Goal: Task Accomplishment & Management: Complete application form

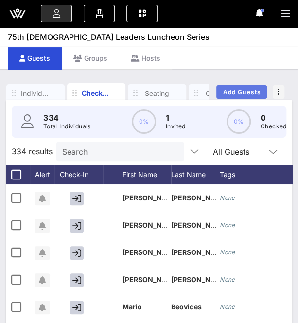
click at [234, 93] on span "Add Guests" at bounding box center [242, 92] width 38 height 7
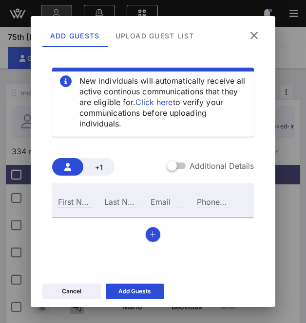
click at [73, 202] on input "First Name" at bounding box center [75, 201] width 35 height 13
click at [69, 202] on div "First Name" at bounding box center [75, 201] width 35 height 13
paste input "[PERSON_NAME]"
type input "[PERSON_NAME]"
click at [108, 201] on input "Last Name" at bounding box center [121, 201] width 35 height 13
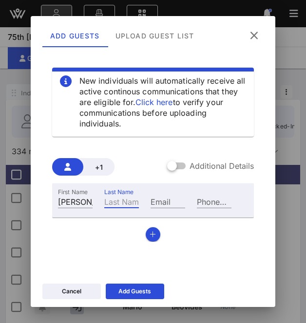
paste input "[PERSON_NAME]"
type input "[PERSON_NAME]"
click at [157, 198] on div "Email" at bounding box center [167, 201] width 35 height 13
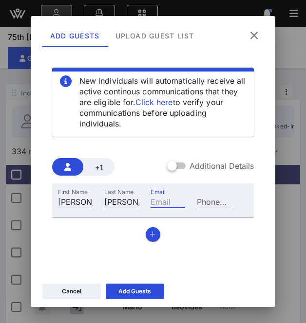
paste input "[EMAIL_ADDRESS][DOMAIN_NAME]"
type input "[EMAIL_ADDRESS][DOMAIN_NAME]"
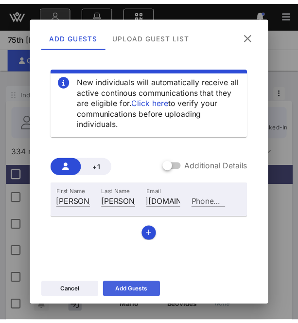
scroll to position [0, 0]
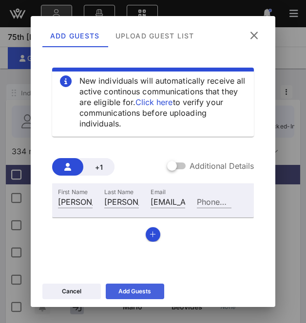
click at [139, 292] on div "Add Guests" at bounding box center [134, 292] width 33 height 10
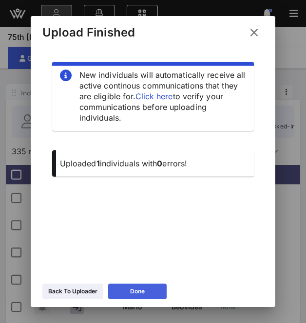
click at [147, 291] on button "Done" at bounding box center [137, 292] width 58 height 16
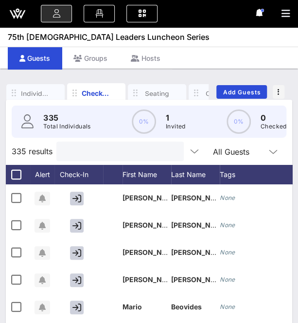
click at [66, 158] on input "text" at bounding box center [119, 151] width 114 height 13
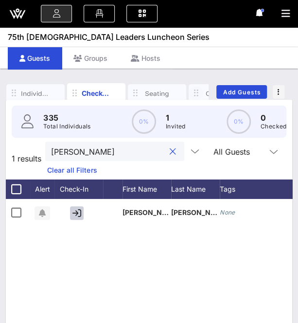
type input "[PERSON_NAME]"
click at [200, 90] on icon "button" at bounding box center [196, 93] width 12 height 11
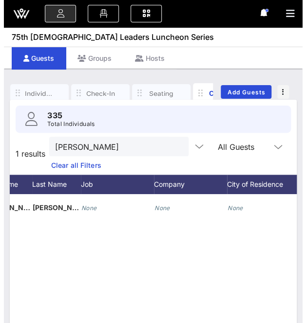
scroll to position [0, 50]
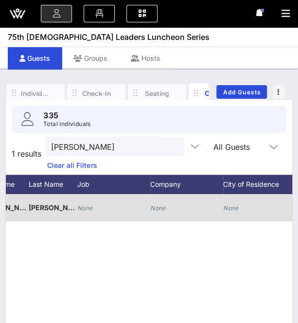
click at [83, 204] on icon "None" at bounding box center [85, 207] width 16 height 7
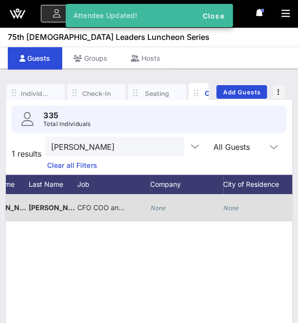
click at [112, 211] on span "CFO COO and BPI" at bounding box center [106, 207] width 58 height 8
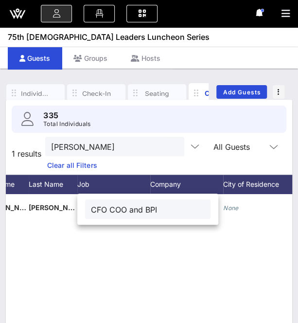
drag, startPoint x: 162, startPoint y: 210, endPoint x: 129, endPoint y: 207, distance: 32.3
click at [129, 207] on input "CFO COO and BPI" at bounding box center [148, 209] width 114 height 13
type input "CFO COO"
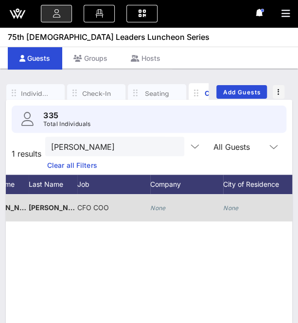
click at [157, 209] on icon "None" at bounding box center [158, 207] width 16 height 7
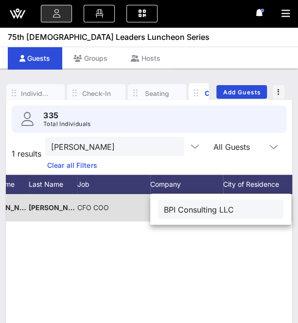
type input "BPI Consulting LLC"
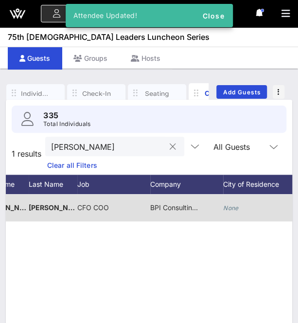
click at [170, 143] on button "clear icon" at bounding box center [173, 147] width 6 height 10
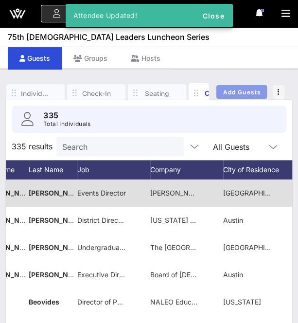
click at [247, 89] on span "Add Guests" at bounding box center [242, 92] width 38 height 7
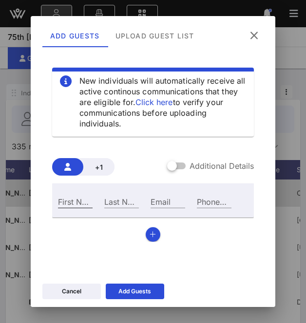
click at [74, 197] on div "First Name" at bounding box center [75, 201] width 35 height 13
paste input "[PERSON_NAME]"
type input "[PERSON_NAME]"
click at [104, 202] on input "Last Name" at bounding box center [121, 201] width 35 height 13
paste input "[PERSON_NAME]"
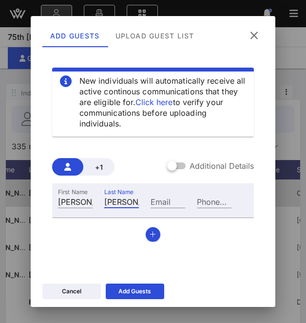
type input "[PERSON_NAME]"
click at [156, 203] on input "Email" at bounding box center [167, 201] width 35 height 13
paste input "[EMAIL_ADDRESS][DOMAIN_NAME]"
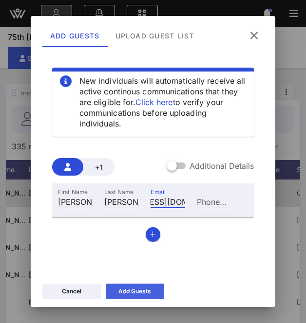
type input "[EMAIL_ADDRESS][DOMAIN_NAME]"
click at [137, 293] on icon at bounding box center [134, 292] width 7 height 6
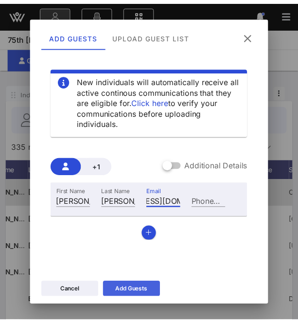
scroll to position [0, 0]
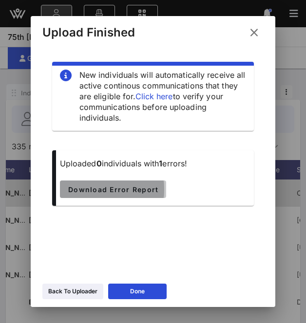
click at [158, 185] on span "Download Error Report" at bounding box center [113, 189] width 91 height 8
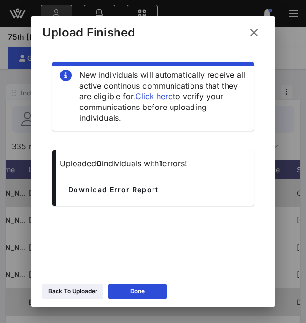
drag, startPoint x: 129, startPoint y: 290, endPoint x: 110, endPoint y: 293, distance: 18.8
click at [110, 293] on button "Done" at bounding box center [137, 292] width 58 height 16
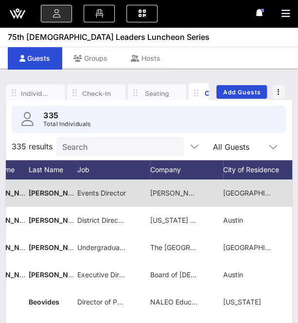
click at [71, 145] on input "Search" at bounding box center [119, 146] width 114 height 13
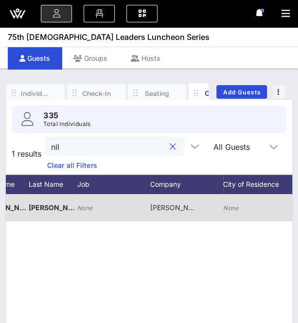
type input "[PERSON_NAME]"
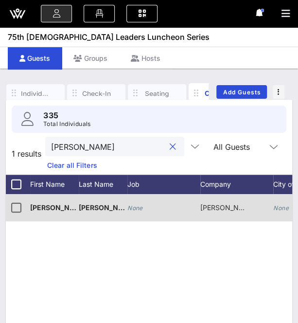
click at [167, 146] on div at bounding box center [173, 147] width 12 height 12
click at [170, 146] on button "clear icon" at bounding box center [173, 147] width 6 height 10
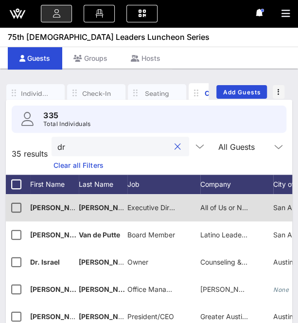
type input "d"
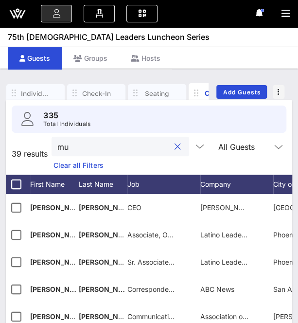
type input "m"
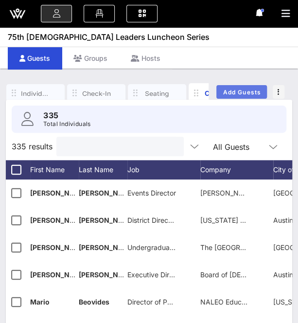
click at [246, 90] on span "Add Guests" at bounding box center [242, 92] width 38 height 7
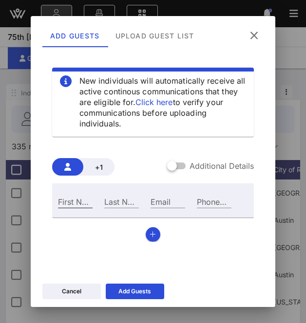
click at [72, 203] on input "First Name" at bounding box center [75, 201] width 35 height 13
click at [69, 202] on div "First Name" at bounding box center [75, 201] width 35 height 13
paste input "[PERSON_NAME]"
type input "[PERSON_NAME]"
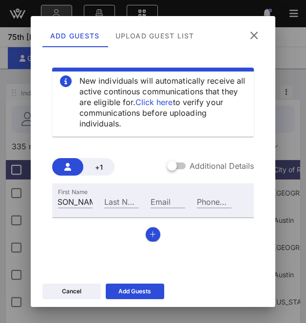
scroll to position [0, 0]
click at [119, 200] on input "Last Name" at bounding box center [121, 201] width 35 height 13
paste input "[PERSON_NAME]"
type input "[PERSON_NAME]"
click at [166, 204] on input "Email" at bounding box center [167, 201] width 35 height 13
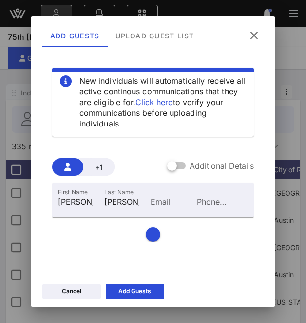
paste input "[EMAIL_ADDRESS][DOMAIN_NAME]"
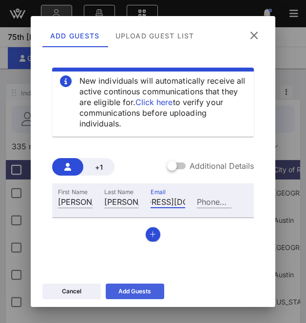
type input "[EMAIL_ADDRESS][DOMAIN_NAME]"
click at [144, 294] on div "Add Guests" at bounding box center [134, 292] width 33 height 10
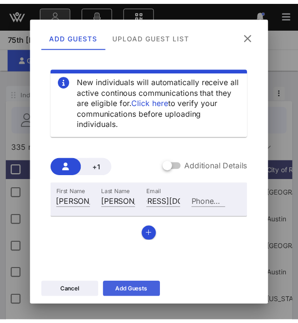
scroll to position [0, 0]
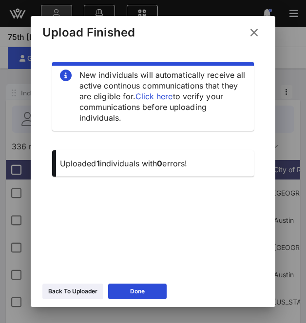
click at [138, 300] on div "Back To Uploader Done" at bounding box center [153, 293] width 244 height 28
click at [135, 292] on icon at bounding box center [137, 292] width 7 height 6
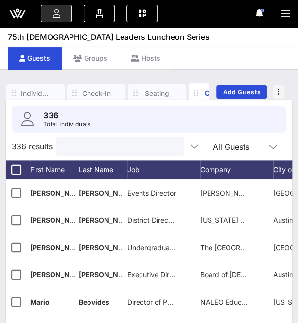
click at [90, 149] on input "text" at bounding box center [119, 146] width 114 height 13
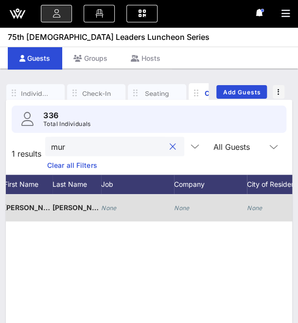
scroll to position [0, 27]
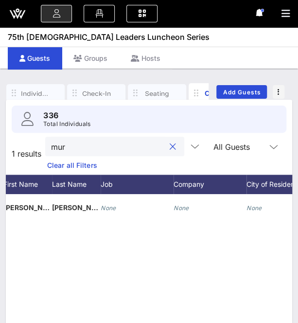
type input "mur"
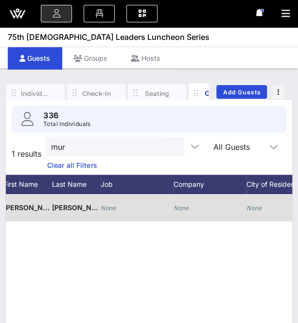
click at [183, 207] on icon "None" at bounding box center [182, 207] width 16 height 7
paste input "El Buen [PERSON_NAME]."
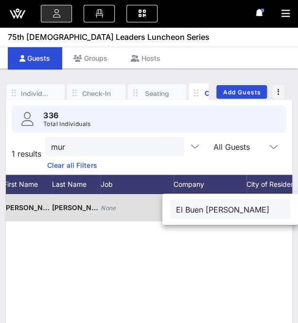
type input "El Buen [PERSON_NAME]"
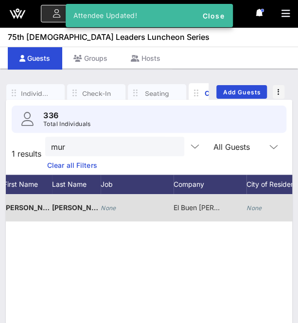
click at [170, 146] on button "clear icon" at bounding box center [173, 147] width 6 height 10
